Goal: Task Accomplishment & Management: Manage account settings

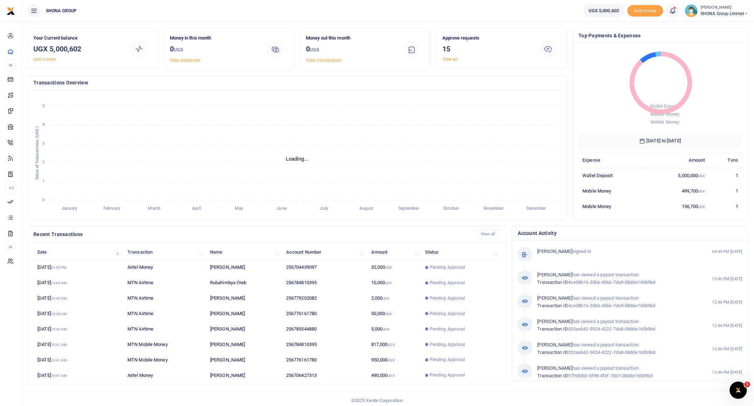
scroll to position [21, 0]
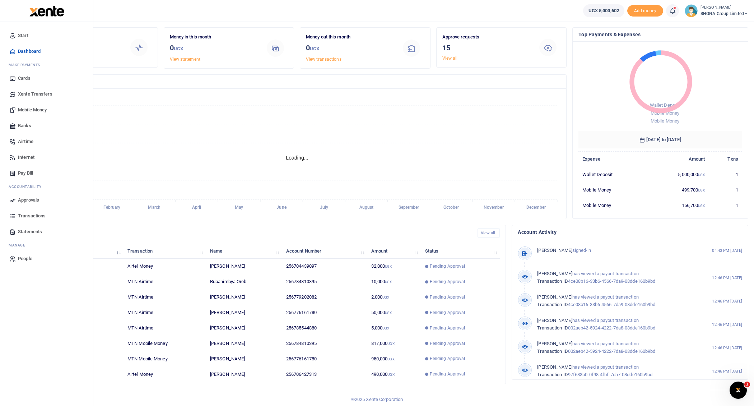
click at [29, 199] on span "Approvals" at bounding box center [28, 199] width 21 height 7
click at [25, 198] on span "Approvals" at bounding box center [28, 199] width 21 height 7
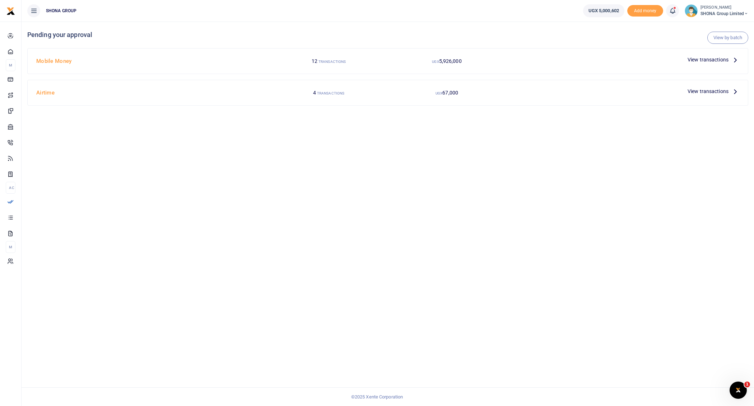
click at [735, 59] on icon at bounding box center [735, 60] width 8 height 8
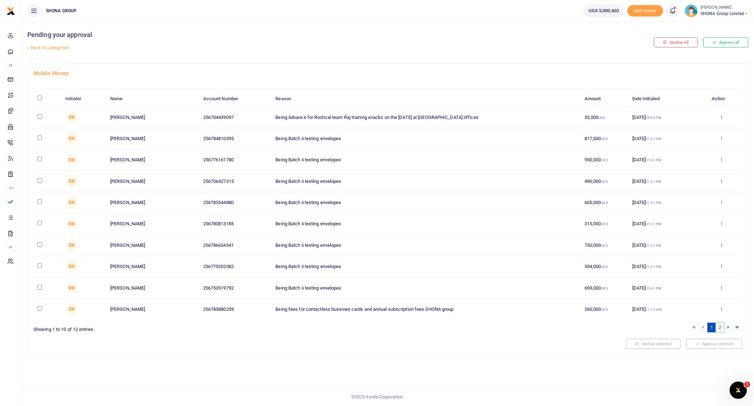
click at [721, 325] on link "2" at bounding box center [719, 327] width 9 height 10
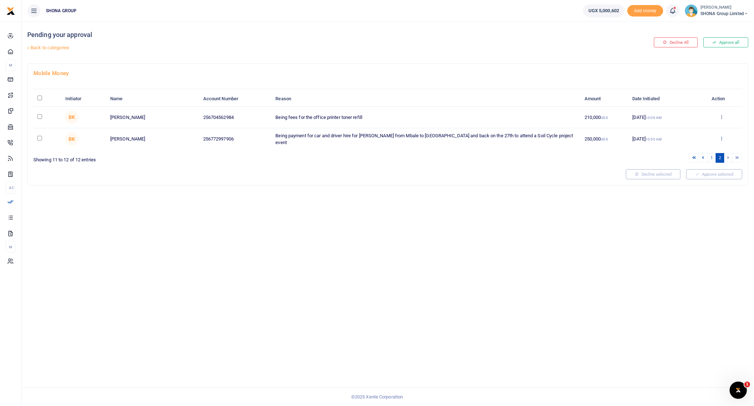
click at [722, 136] on icon at bounding box center [721, 138] width 5 height 5
click at [679, 162] on link "Decline" at bounding box center [695, 165] width 57 height 10
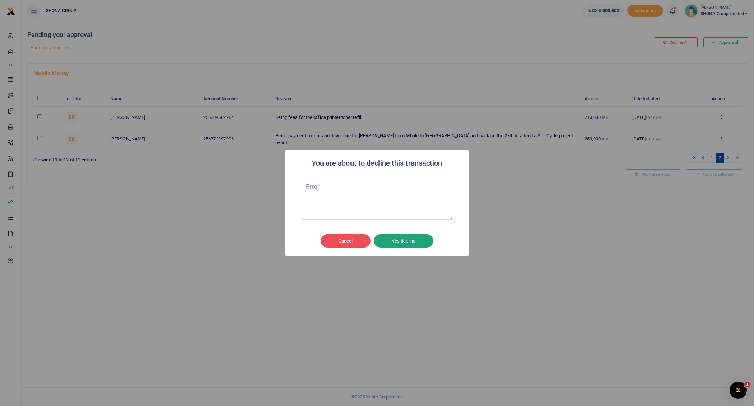
type textarea "Error"
click at [405, 243] on button "Yes decline" at bounding box center [404, 241] width 60 height 14
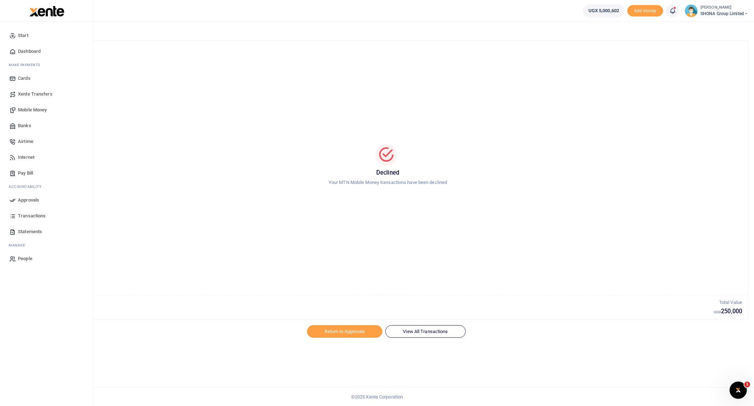
click at [28, 200] on span "Approvals" at bounding box center [28, 199] width 21 height 7
click at [31, 200] on span "Approvals" at bounding box center [28, 199] width 21 height 7
click at [26, 198] on span "Approvals" at bounding box center [28, 199] width 21 height 7
click at [25, 197] on span "Approvals" at bounding box center [28, 199] width 21 height 7
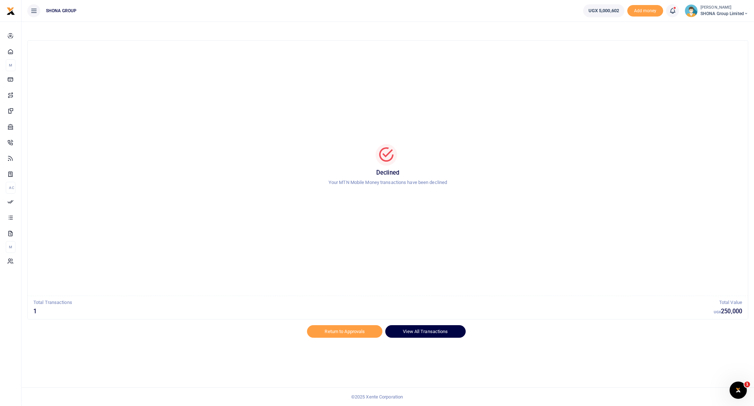
click at [418, 326] on link "View All Transactions" at bounding box center [425, 331] width 80 height 12
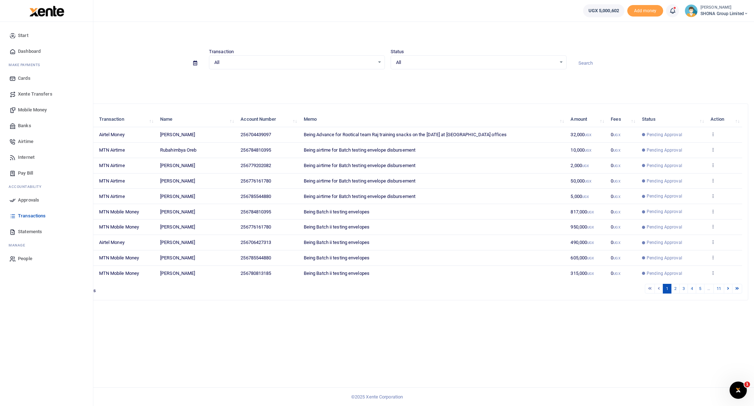
click at [20, 201] on span "Approvals" at bounding box center [28, 199] width 21 height 7
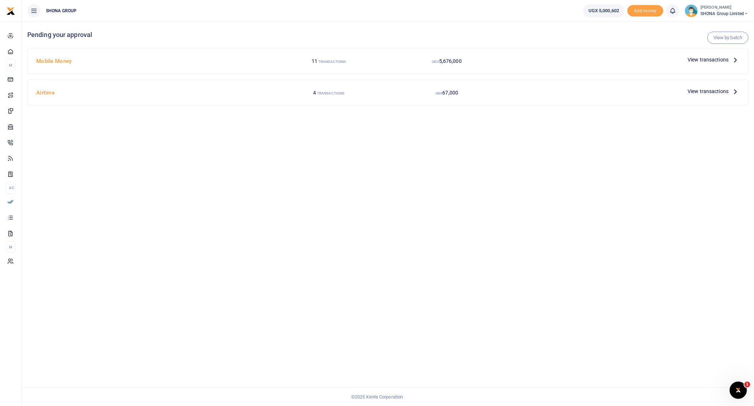
click at [737, 60] on icon at bounding box center [735, 60] width 8 height 8
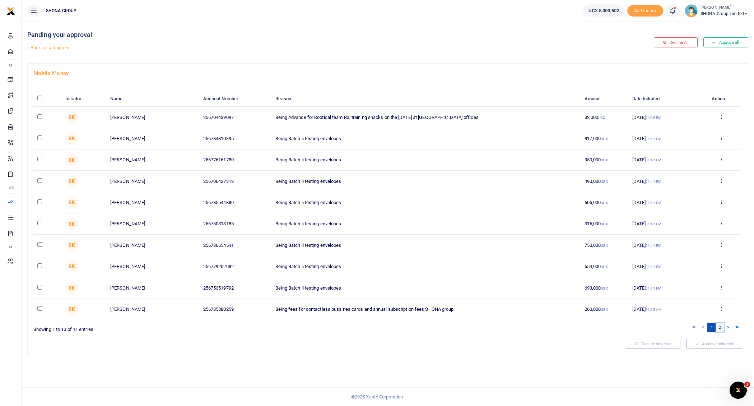
click at [720, 325] on link "2" at bounding box center [719, 327] width 9 height 10
click at [721, 324] on link "2" at bounding box center [719, 327] width 9 height 10
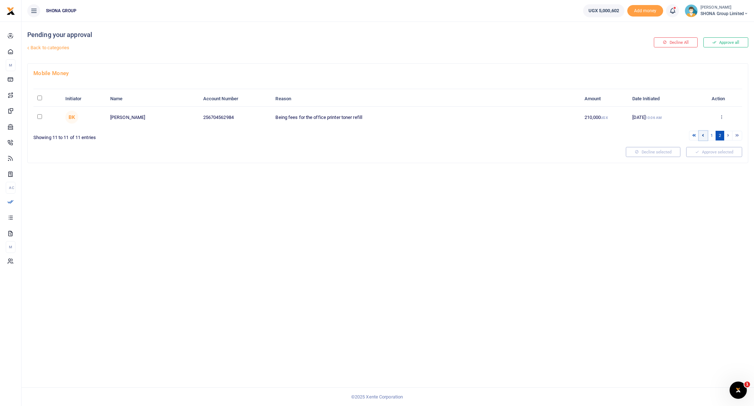
click at [704, 134] on icon at bounding box center [703, 135] width 2 height 4
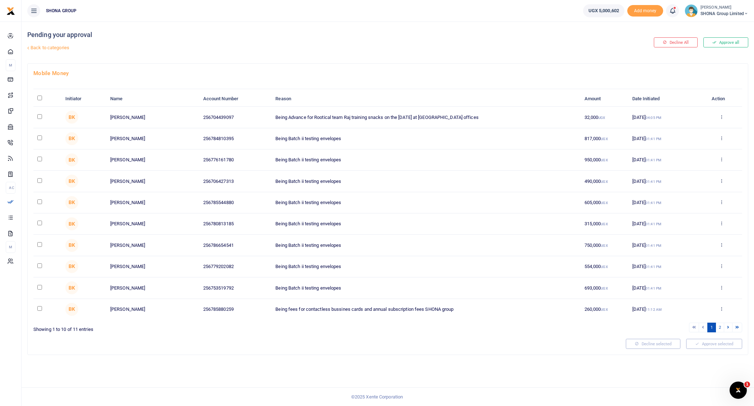
click at [39, 97] on input "\a \a : activate to sort column descending" at bounding box center [39, 97] width 5 height 5
checkbox input "true"
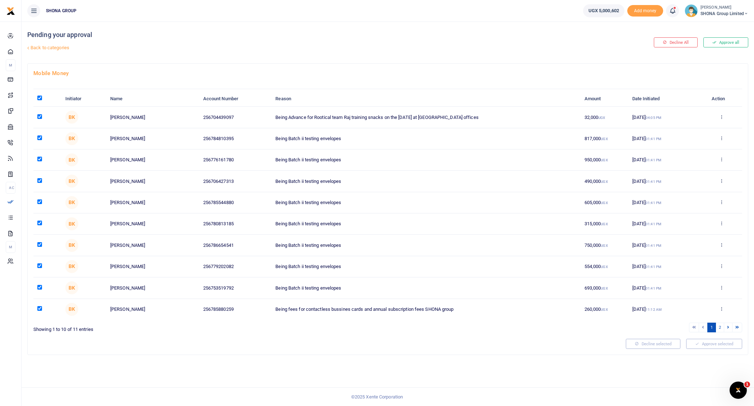
checkbox input "true"
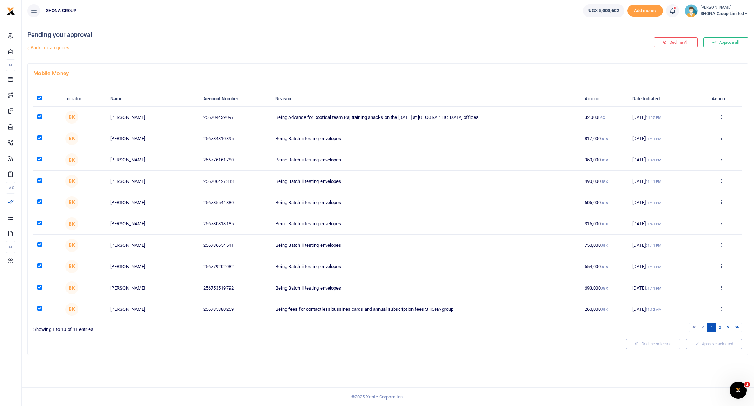
checkbox input "true"
click at [719, 327] on link "2" at bounding box center [719, 327] width 9 height 10
checkbox input "false"
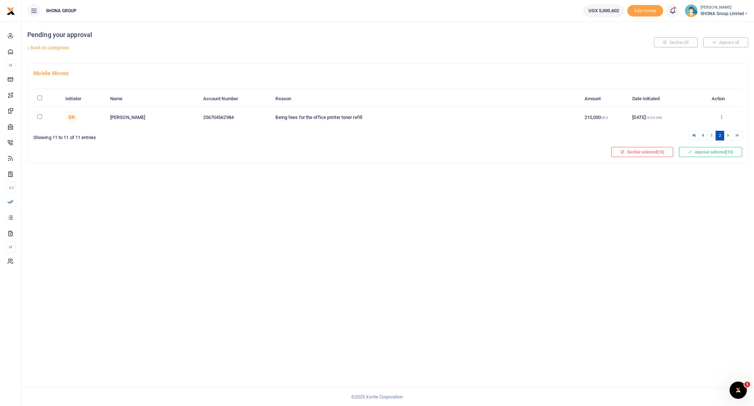
click at [38, 114] on input "checkbox" at bounding box center [39, 116] width 5 height 5
checkbox input "true"
click at [704, 133] on icon at bounding box center [703, 135] width 2 height 4
checkbox input "true"
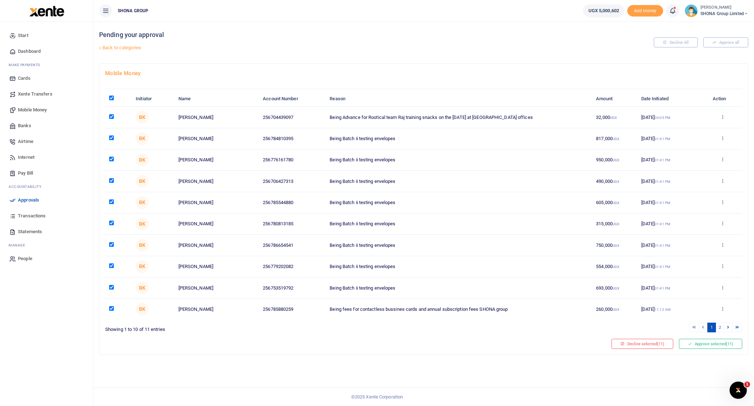
click at [111, 242] on input "checkbox" at bounding box center [111, 244] width 5 height 5
checkbox input "false"
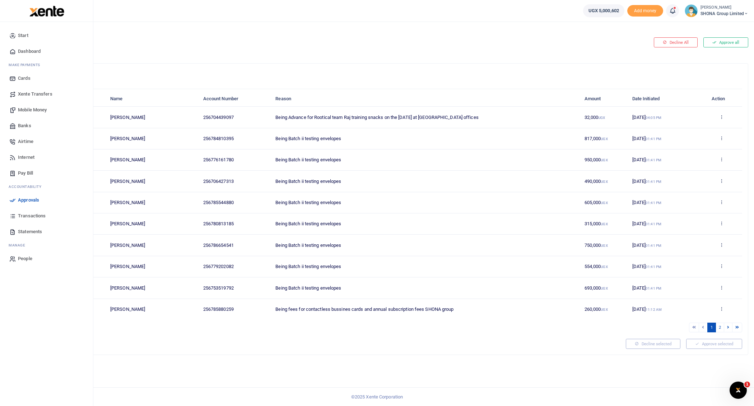
click at [36, 109] on span "Mobile Money" at bounding box center [32, 109] width 29 height 7
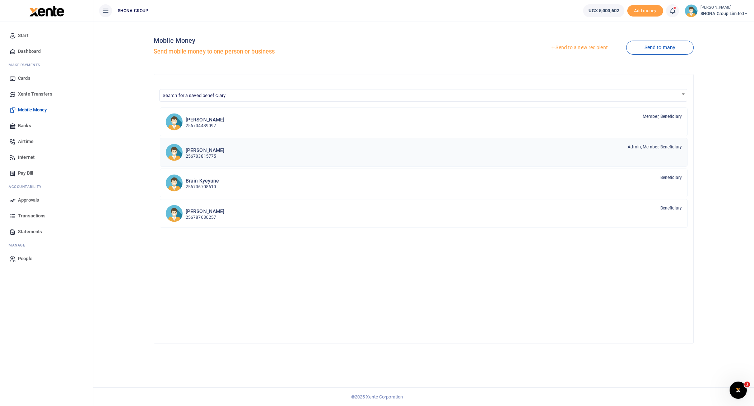
click at [182, 149] on img at bounding box center [173, 152] width 17 height 17
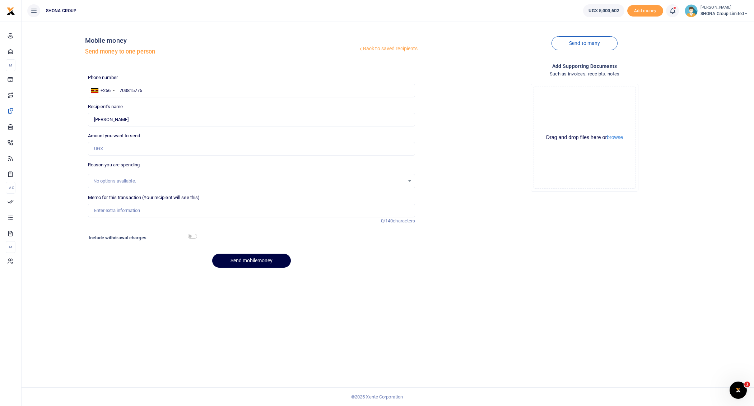
click at [104, 147] on div at bounding box center [377, 203] width 754 height 406
click at [121, 147] on input "Amount you want to send" at bounding box center [251, 149] width 327 height 14
type input "654,750"
click at [110, 212] on input "Memo for this transaction (Your recipient will see this)" at bounding box center [251, 211] width 327 height 14
type input "Being reimbursement for onward payment to Travola Restaurant"
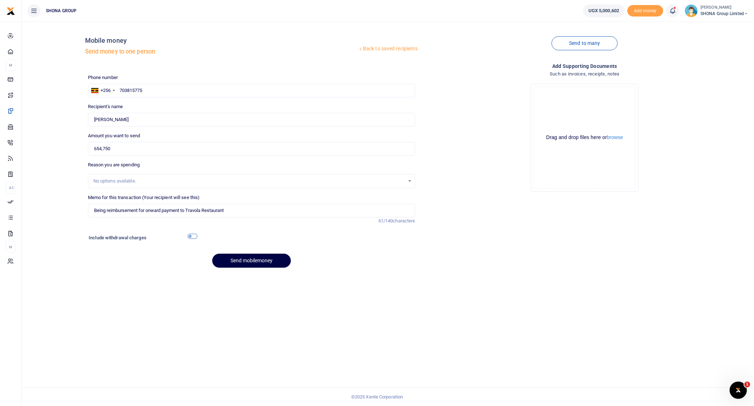
click at [191, 235] on input "checkbox" at bounding box center [192, 236] width 9 height 5
checkbox input "true"
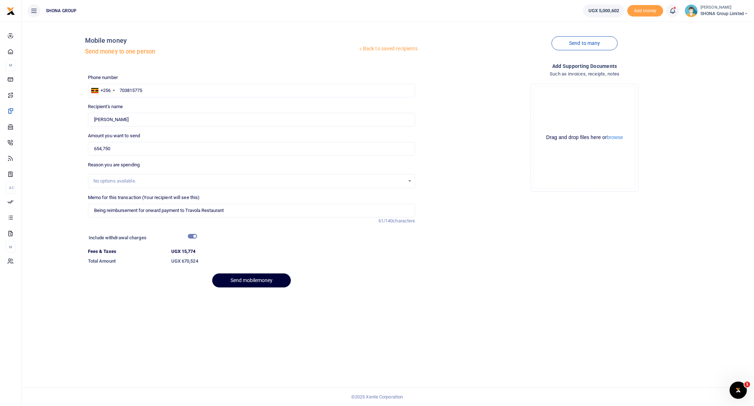
click at [258, 276] on button "Send mobilemoney" at bounding box center [251, 280] width 79 height 14
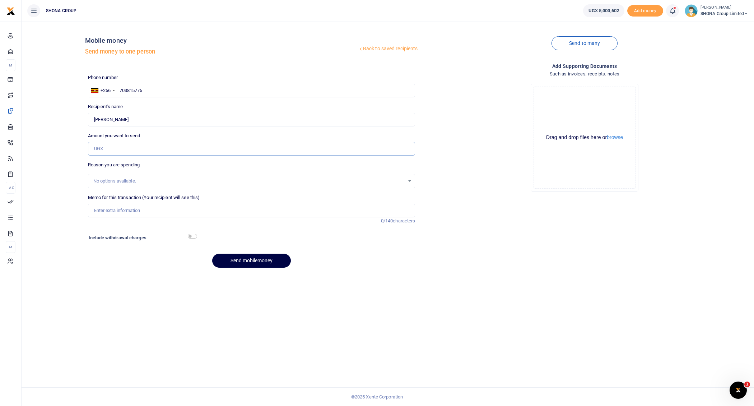
click at [115, 146] on input "Amount you want to send" at bounding box center [251, 149] width 327 height 14
type input "250,000"
click at [139, 211] on input "Memo for this transaction (Your recipient will see this)" at bounding box center [251, 211] width 327 height 14
click at [190, 209] on input "Being fees for Vehicle hore from Mbale o Sororti for DCA Soil Cycle meeting" at bounding box center [251, 211] width 327 height 14
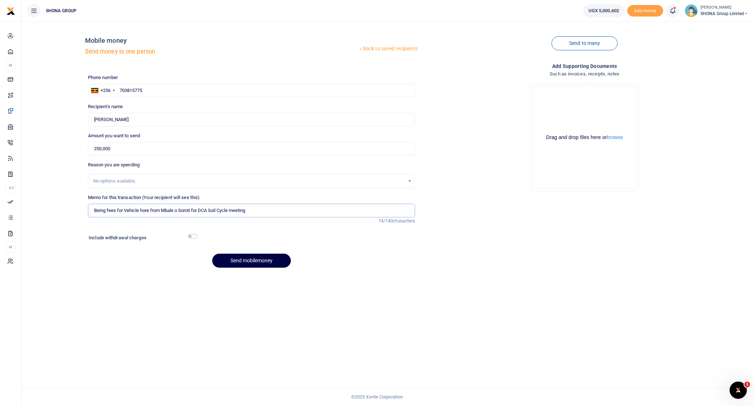
click at [144, 208] on input "Being fees for Vehicle hore from Mbale o Soroti for DCA Soil Cycle meeting" at bounding box center [251, 211] width 327 height 14
click at [178, 208] on input "Being fees for Vehicle here from Mbale o Soroti for DCA Soil Cycle meeting" at bounding box center [251, 211] width 327 height 14
type input "Being fees for Vehicle here from Mbale to [GEOGRAPHIC_DATA] for DCA Soil Cycle …"
click at [258, 259] on button "Send mobilemoney" at bounding box center [251, 260] width 79 height 14
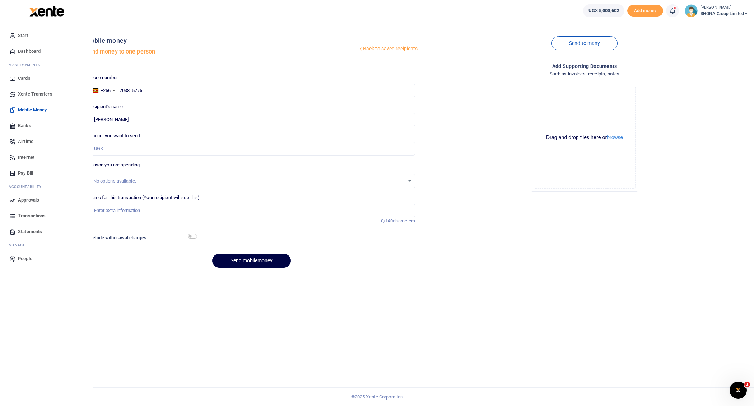
click at [28, 200] on span "Approvals" at bounding box center [28, 199] width 21 height 7
click at [27, 195] on link "Approvals" at bounding box center [46, 200] width 81 height 16
click at [28, 200] on span "Approvals" at bounding box center [28, 199] width 21 height 7
click at [20, 197] on span "Approvals" at bounding box center [28, 199] width 21 height 7
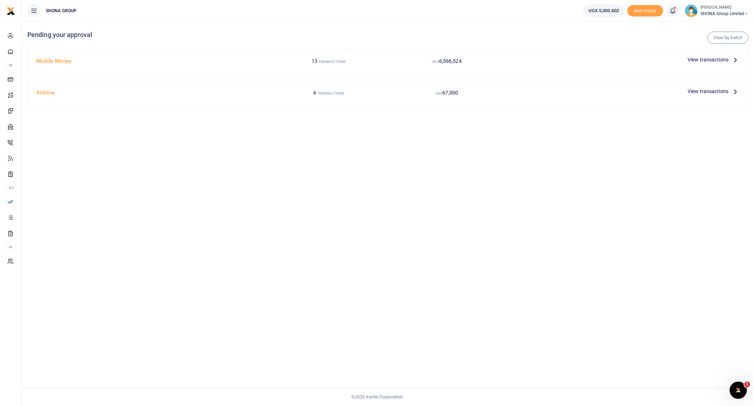
click at [733, 61] on icon at bounding box center [735, 60] width 8 height 8
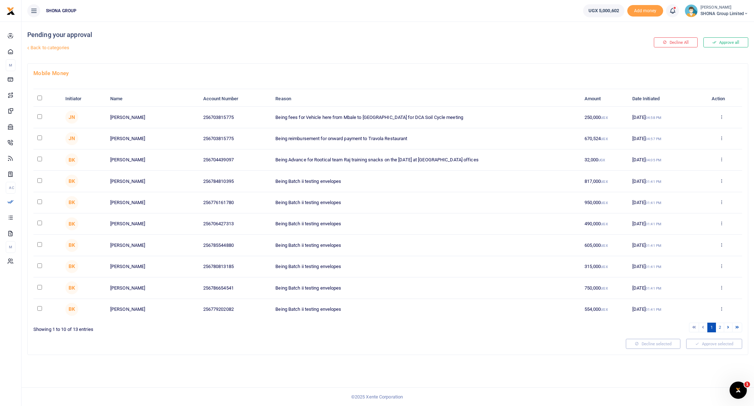
click at [38, 95] on input "\a \a : activate to sort column descending" at bounding box center [39, 97] width 5 height 5
checkbox input "true"
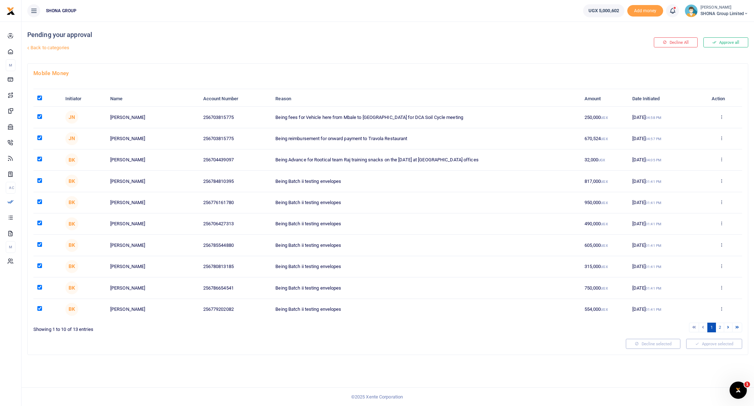
checkbox input "true"
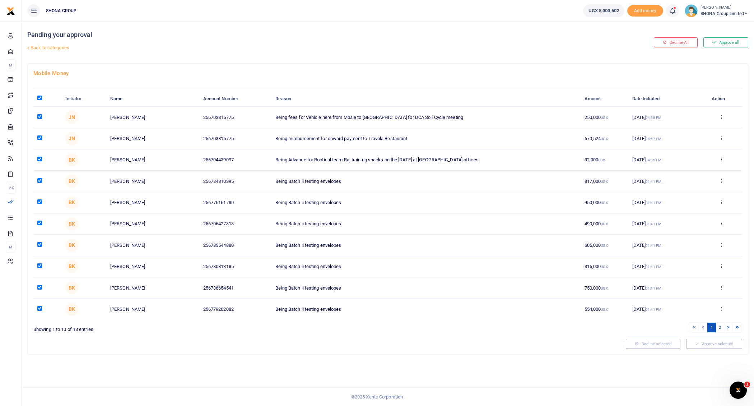
checkbox input "true"
click at [38, 178] on input "checkbox" at bounding box center [39, 180] width 5 height 5
checkbox input "false"
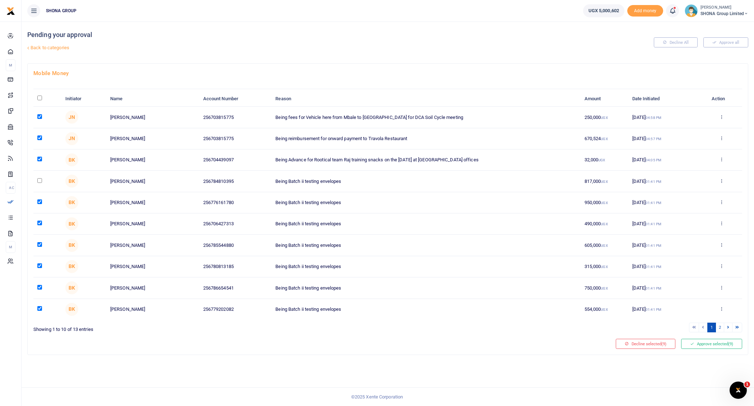
click at [38, 220] on input "checkbox" at bounding box center [39, 222] width 5 height 5
click at [38, 221] on input "checkbox" at bounding box center [39, 222] width 5 height 5
checkbox input "true"
click at [37, 244] on input "checkbox" at bounding box center [39, 244] width 5 height 5
checkbox input "false"
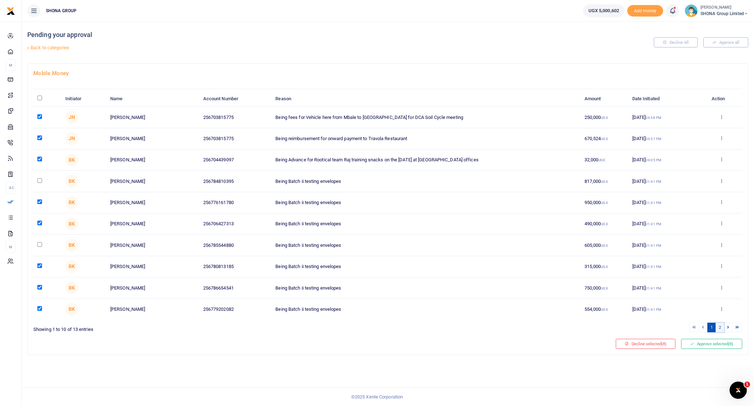
click at [720, 324] on link "2" at bounding box center [719, 327] width 9 height 10
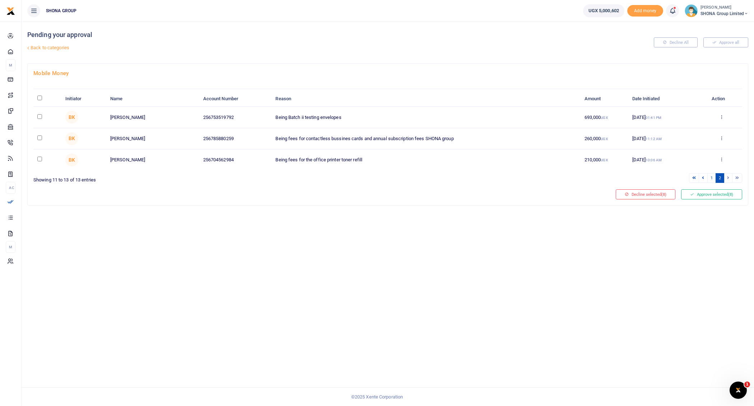
click at [39, 136] on input "checkbox" at bounding box center [39, 137] width 5 height 5
checkbox input "true"
click at [38, 158] on input "checkbox" at bounding box center [39, 158] width 5 height 5
checkbox input "true"
click at [707, 193] on button "Approve selected (10)" at bounding box center [710, 194] width 63 height 10
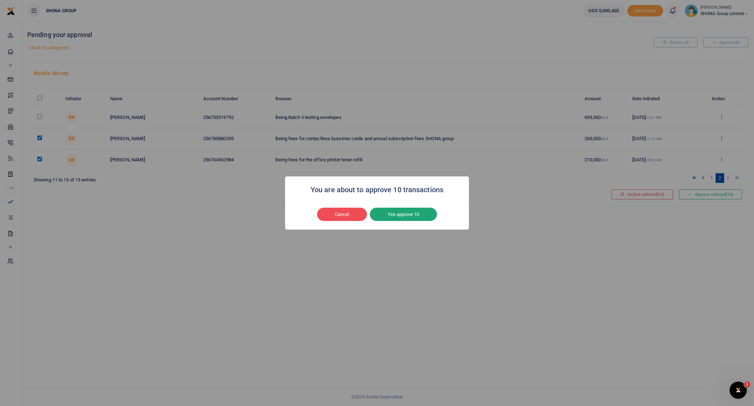
click at [406, 213] on button "Yes approve 10" at bounding box center [403, 214] width 67 height 14
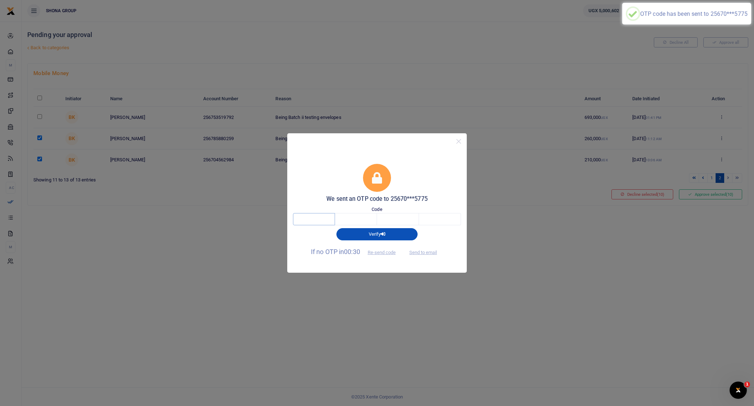
click at [324, 218] on input "text" at bounding box center [314, 219] width 42 height 12
type input "2"
type input "4"
type input "3"
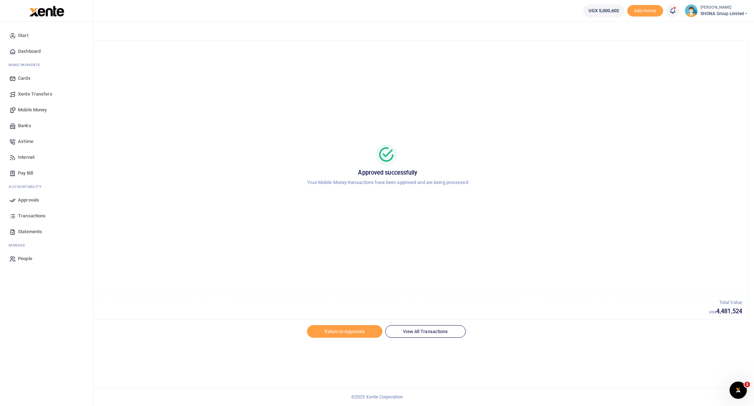
click at [26, 200] on span "Approvals" at bounding box center [28, 199] width 21 height 7
click at [23, 198] on span "Approvals" at bounding box center [28, 199] width 21 height 7
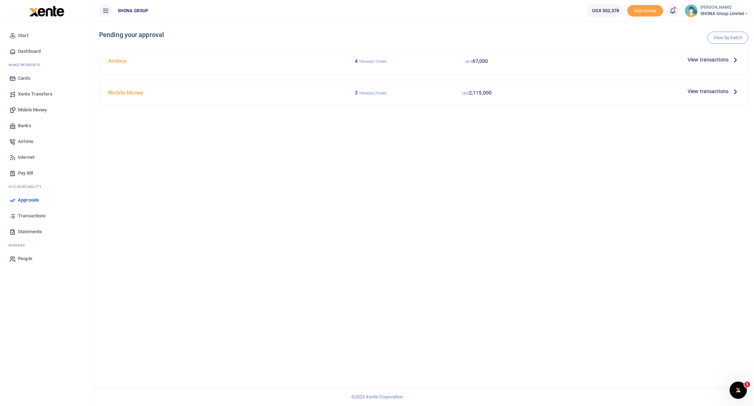
click at [384, 60] on span "View transactions" at bounding box center [707, 60] width 41 height 8
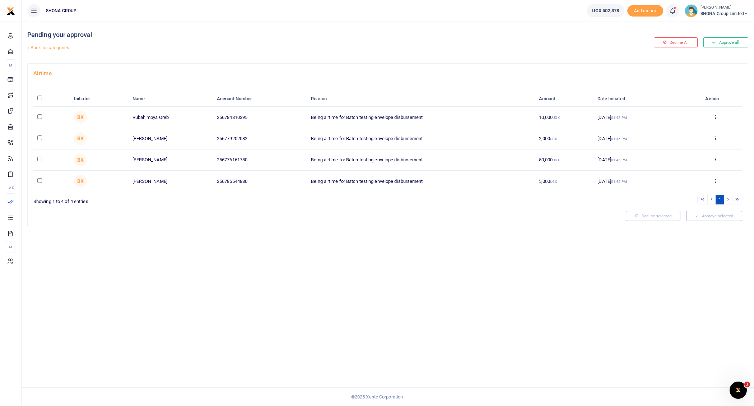
click at [38, 98] on input "\a \a : activate to sort column descending" at bounding box center [39, 97] width 5 height 5
checkbox input "true"
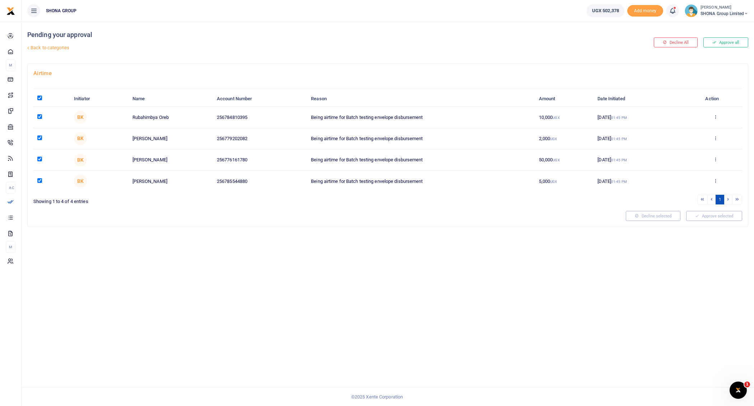
checkbox input "true"
click at [704, 214] on button "Approve selected (4)" at bounding box center [711, 216] width 61 height 10
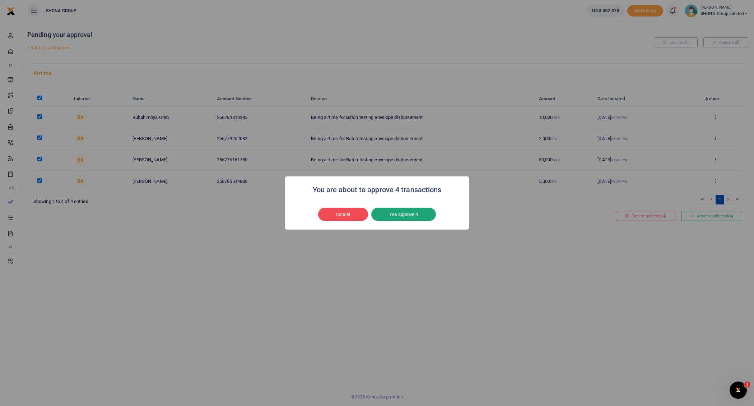
click at [415, 217] on button "Yes approve 4" at bounding box center [403, 214] width 65 height 14
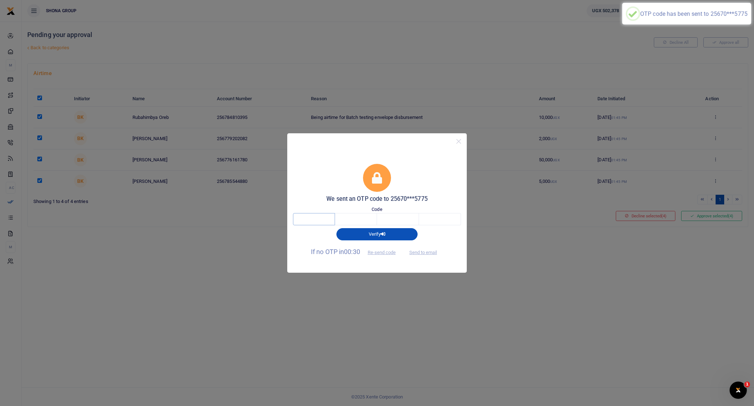
click at [322, 221] on input "text" at bounding box center [314, 219] width 42 height 12
type input "1"
type input "4"
type input "5"
type input "6"
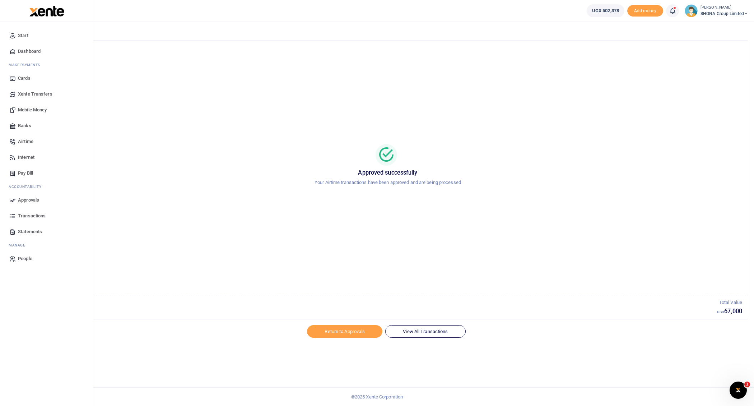
click at [33, 214] on span "Transactions" at bounding box center [32, 215] width 28 height 7
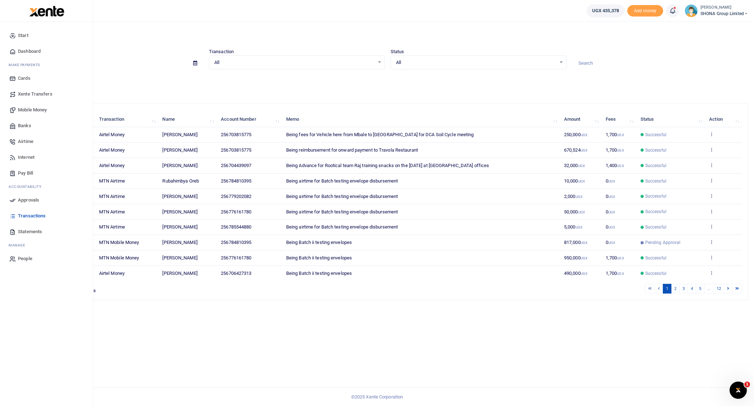
click at [34, 198] on span "Approvals" at bounding box center [28, 199] width 21 height 7
click at [27, 197] on span "Approvals" at bounding box center [28, 199] width 21 height 7
click at [19, 199] on span "Approvals" at bounding box center [28, 199] width 21 height 7
click at [24, 200] on span "Approvals" at bounding box center [28, 199] width 21 height 7
click at [28, 200] on span "Approvals" at bounding box center [28, 199] width 21 height 7
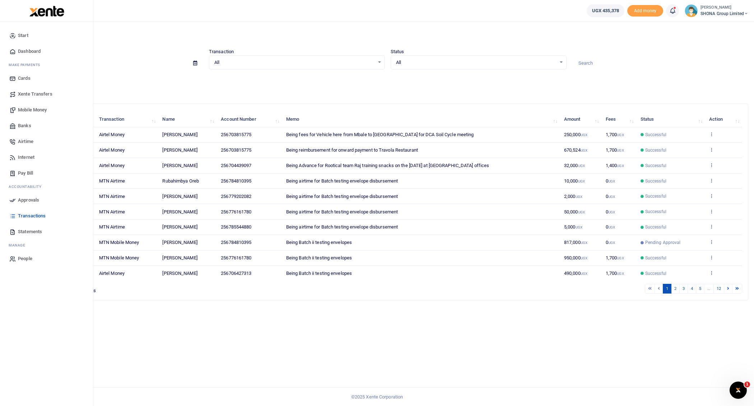
click at [28, 200] on span "Approvals" at bounding box center [28, 199] width 21 height 7
click at [24, 230] on span "Statements" at bounding box center [30, 231] width 24 height 7
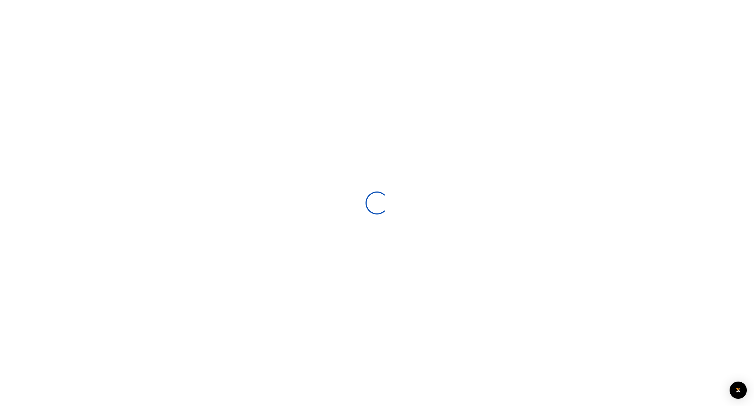
click at [25, 197] on div at bounding box center [377, 203] width 754 height 406
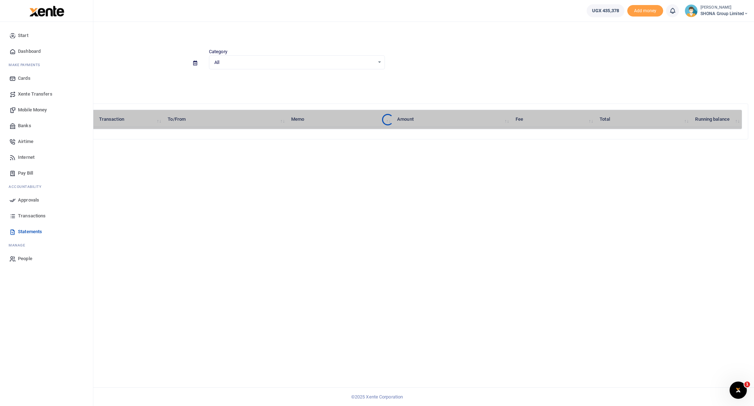
click at [27, 198] on span "Approvals" at bounding box center [28, 199] width 21 height 7
click at [17, 199] on link "Approvals" at bounding box center [46, 200] width 81 height 16
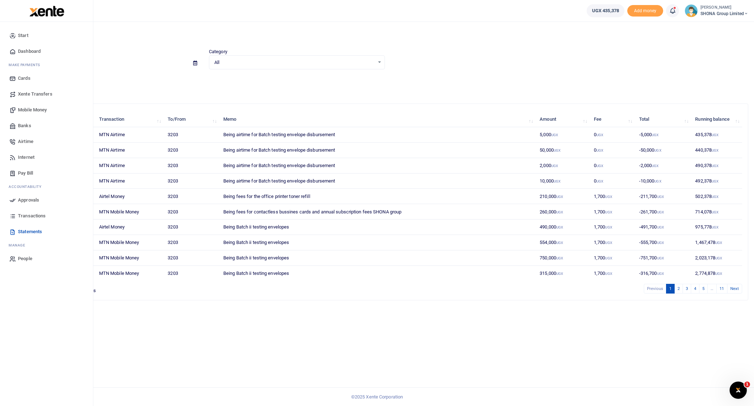
click at [27, 198] on span "Approvals" at bounding box center [28, 199] width 21 height 7
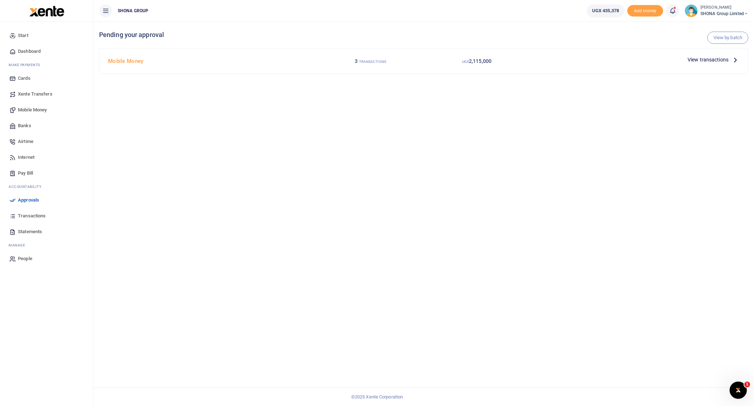
click at [384, 60] on span "View transactions" at bounding box center [707, 60] width 41 height 8
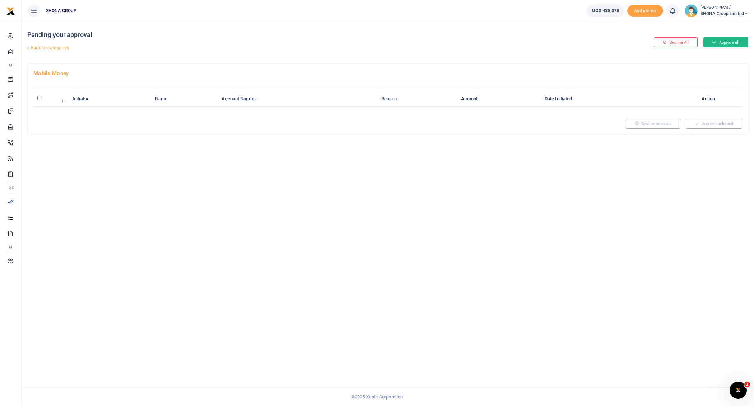
click at [721, 45] on button "Approve all" at bounding box center [725, 42] width 45 height 10
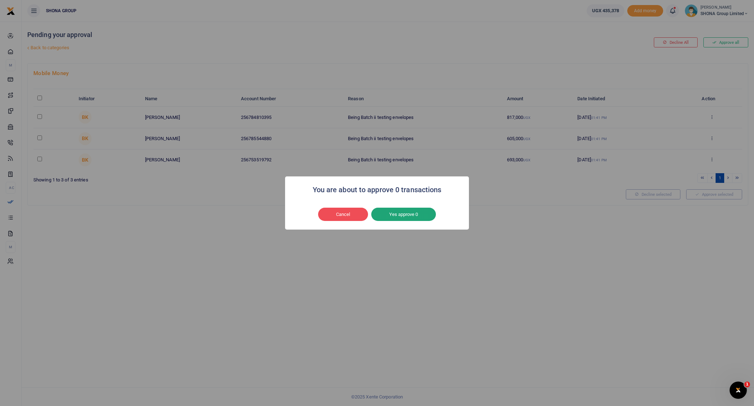
click at [413, 211] on button "Yes approve 0" at bounding box center [403, 214] width 65 height 14
